Goal: Navigation & Orientation: Find specific page/section

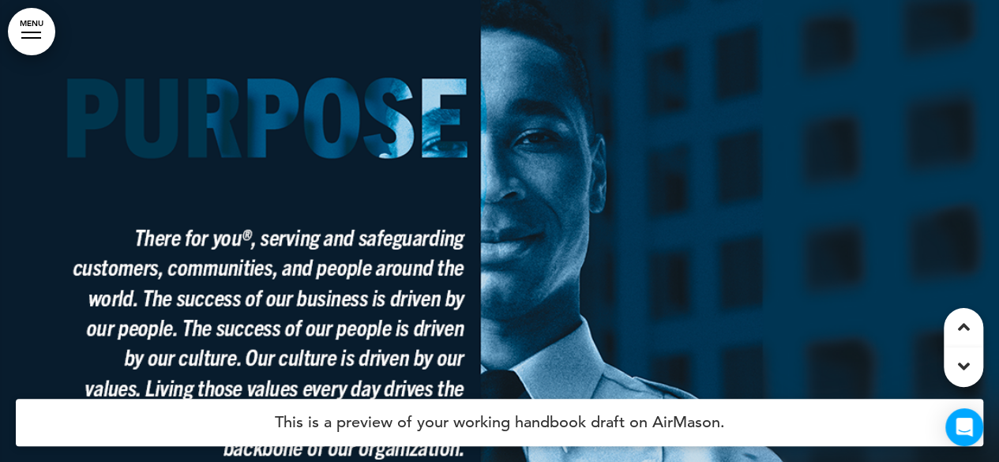
scroll to position [6392, 0]
